Goal: Go to known website: Access a specific website the user already knows

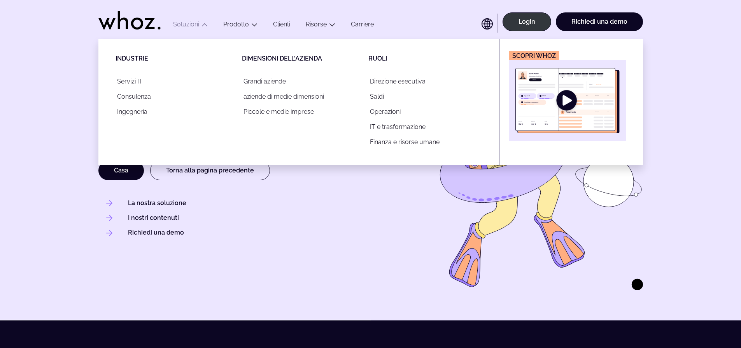
click at [205, 24] on icon "Principale" at bounding box center [204, 25] width 6 height 6
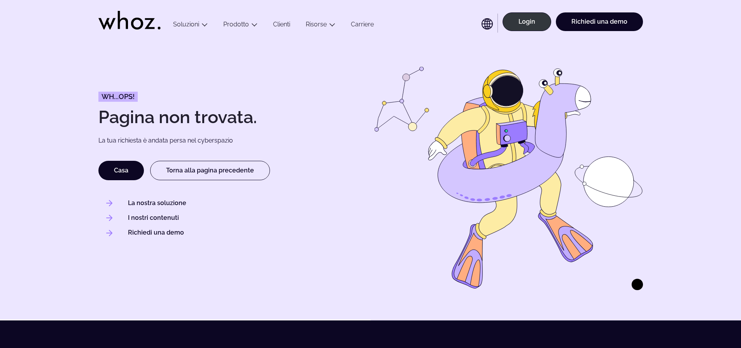
click at [205, 24] on icon "Principale" at bounding box center [204, 25] width 6 height 6
click at [489, 23] on icon "Principale" at bounding box center [486, 23] width 11 height 11
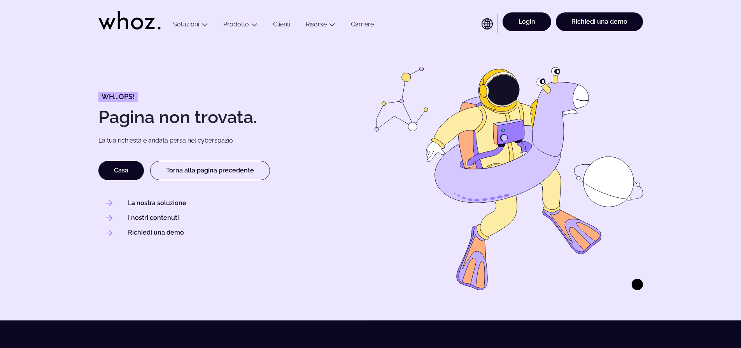
click at [535, 26] on link "Login" at bounding box center [526, 21] width 49 height 19
